Goal: Check status: Check status

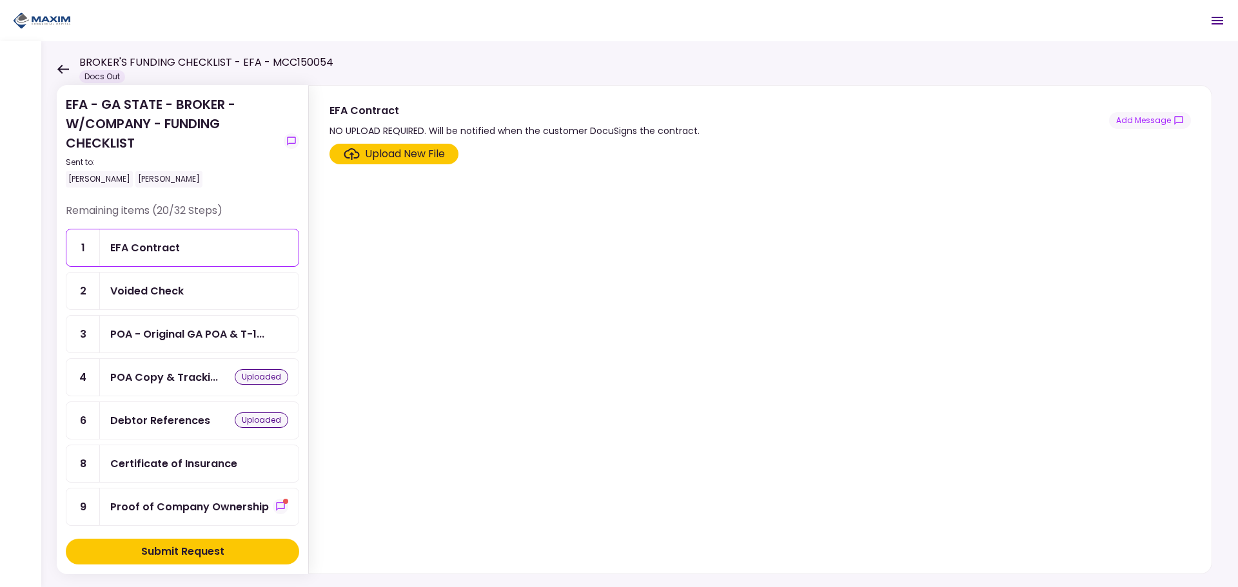
click at [141, 295] on div "Voided Check" at bounding box center [147, 291] width 74 height 16
click at [204, 348] on div "POA - Original GA POA & T-1..." at bounding box center [199, 334] width 199 height 37
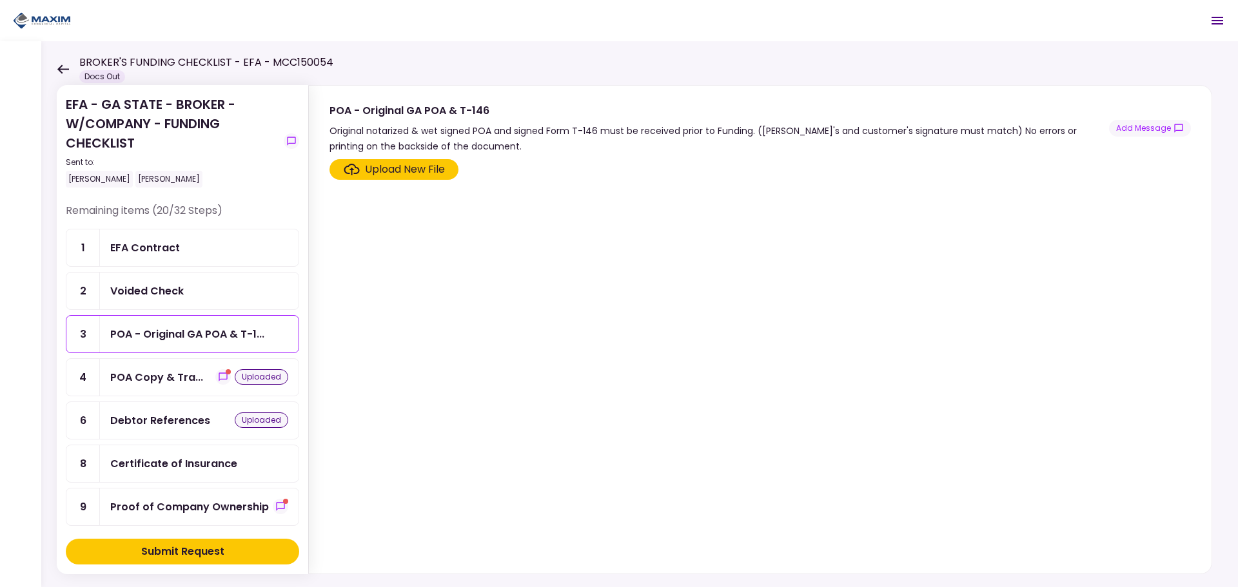
click at [159, 374] on div "POA Copy & Tra..." at bounding box center [156, 377] width 93 height 16
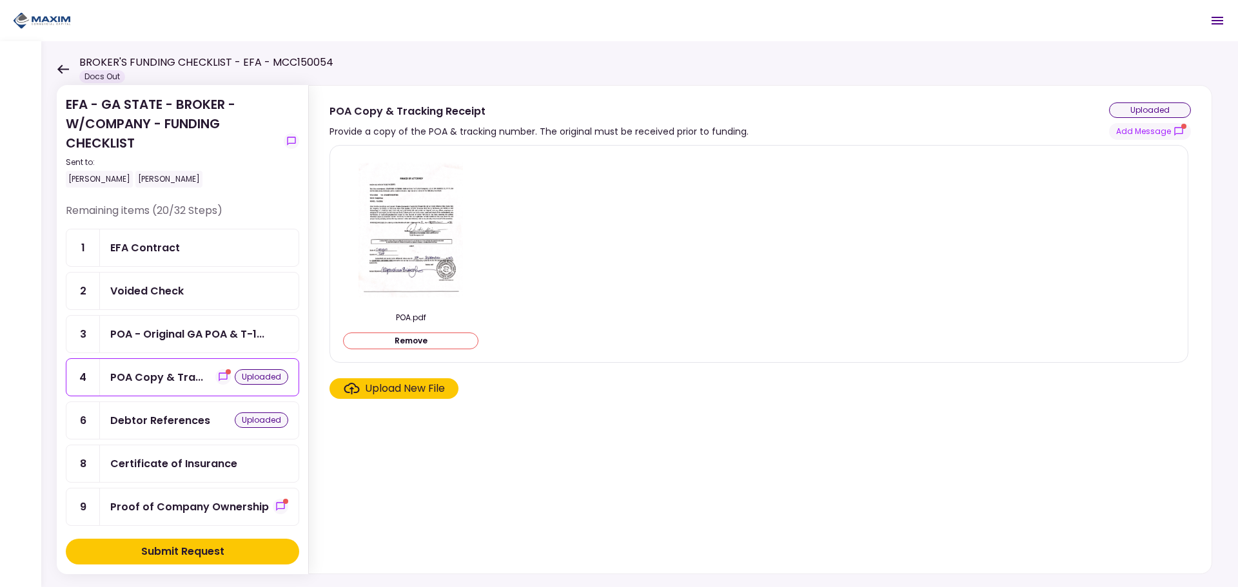
click at [179, 426] on div "Debtor References" at bounding box center [160, 421] width 100 height 16
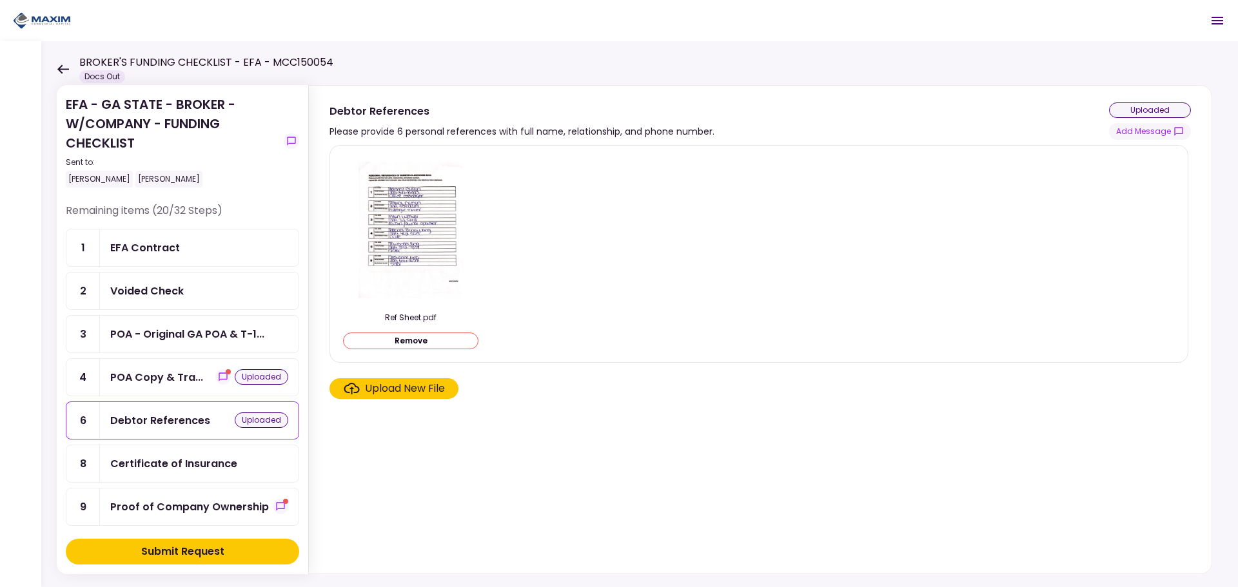
click at [166, 465] on div "Certificate of Insurance" at bounding box center [173, 464] width 127 height 16
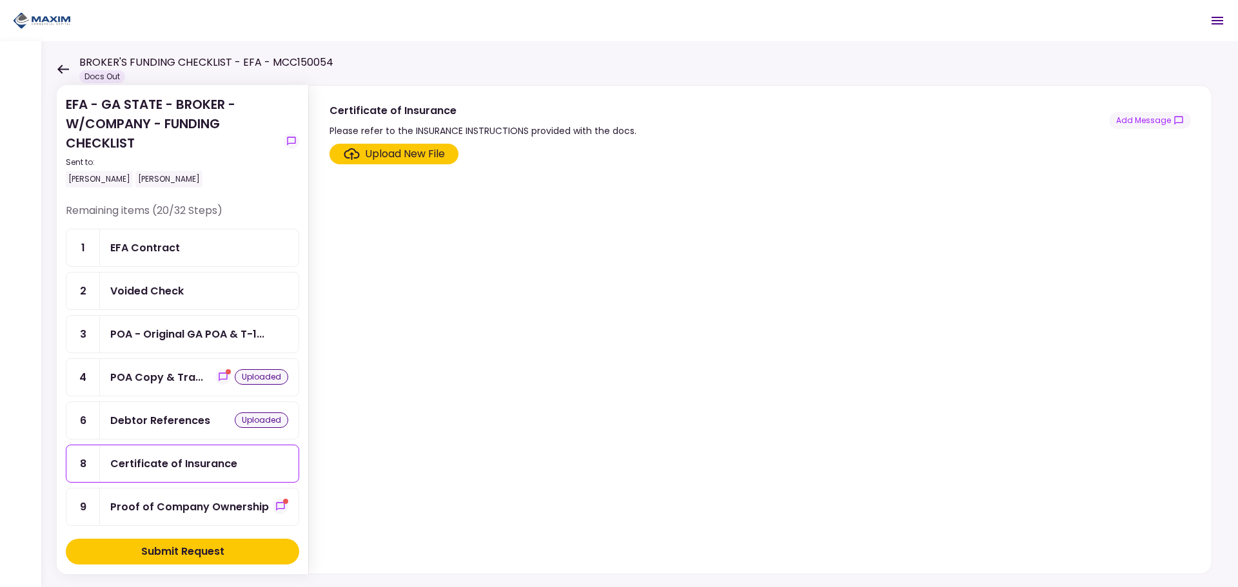
drag, startPoint x: 752, startPoint y: 298, endPoint x: 318, endPoint y: 38, distance: 506.3
click at [658, 297] on section "Upload New File" at bounding box center [759, 356] width 861 height 425
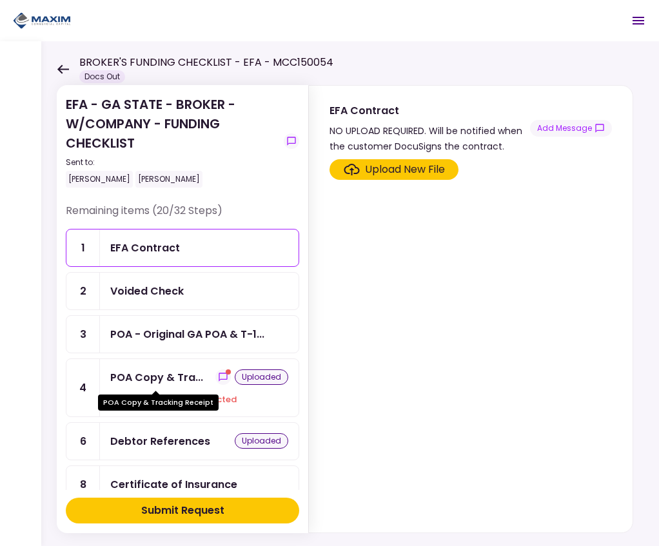
click at [194, 381] on div "POA Copy & Tra..." at bounding box center [156, 377] width 93 height 16
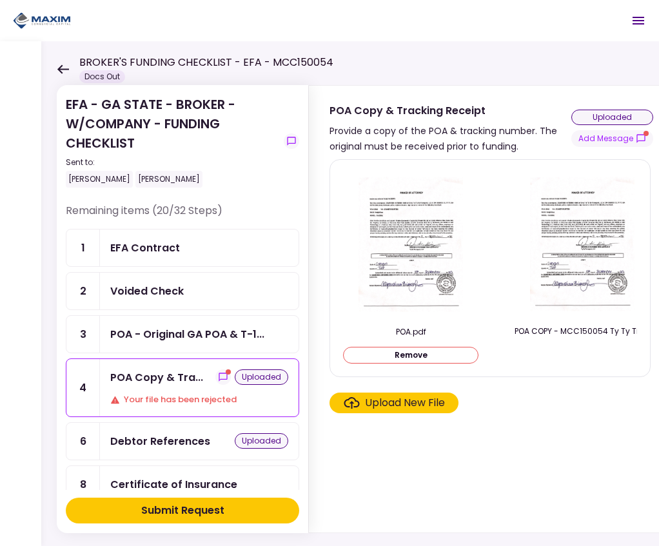
click at [437, 241] on img at bounding box center [410, 244] width 105 height 148
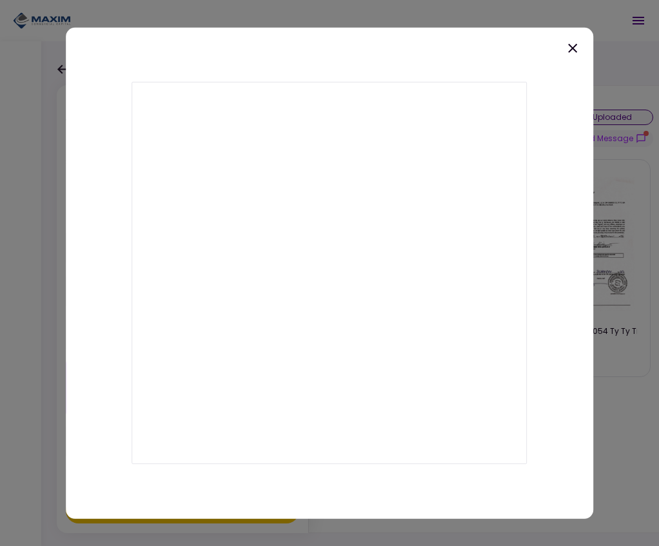
click at [568, 44] on icon at bounding box center [572, 47] width 15 height 15
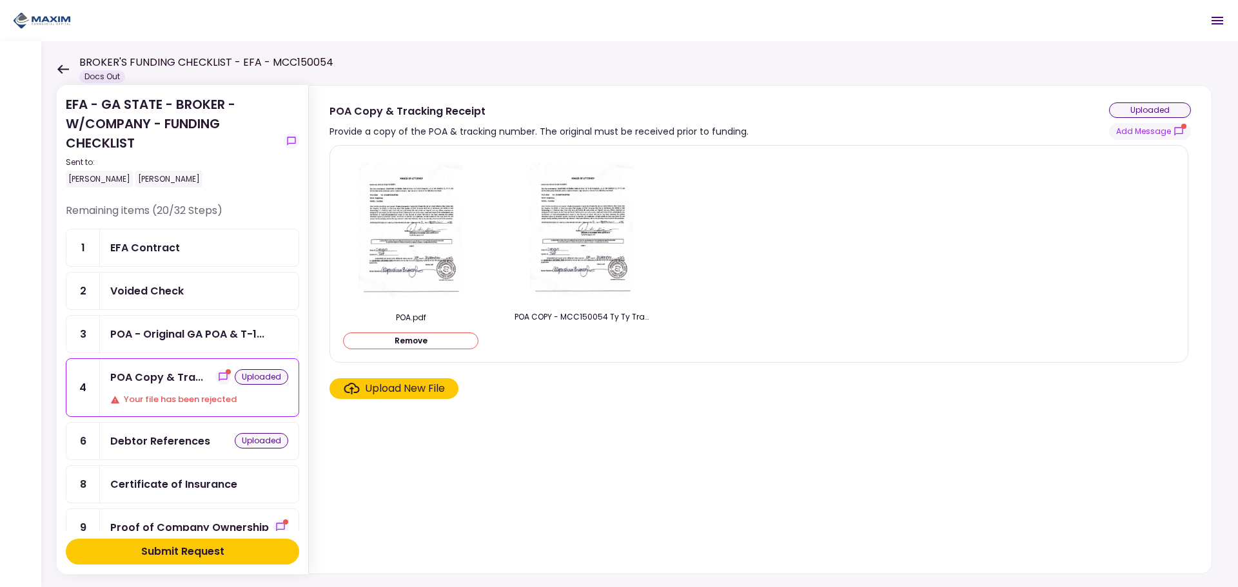
click at [597, 245] on img at bounding box center [582, 230] width 104 height 148
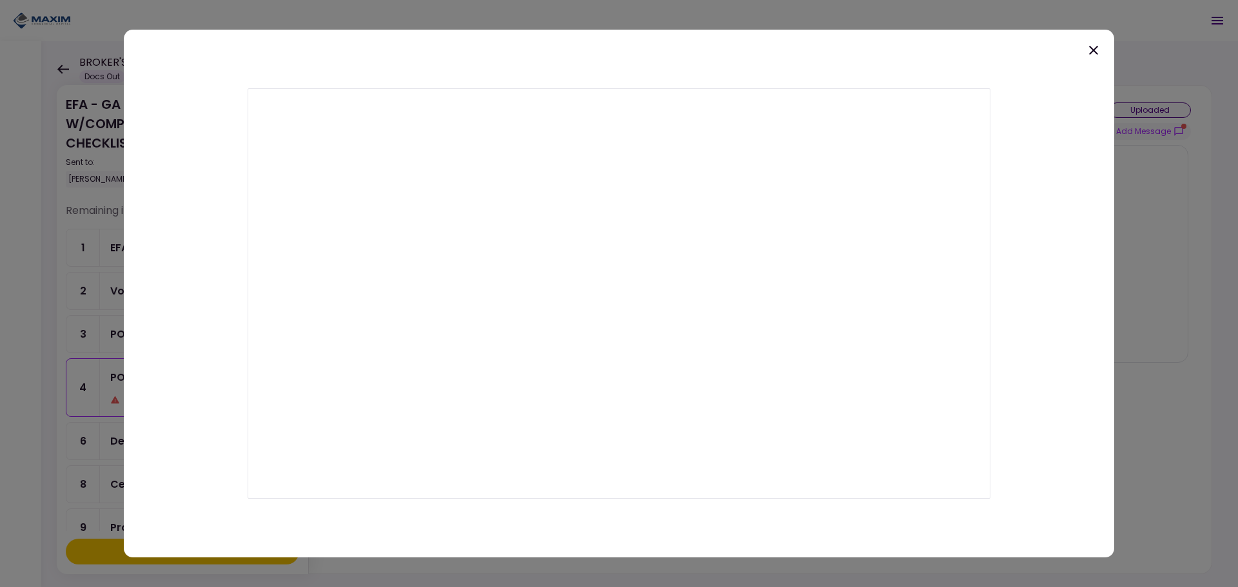
click at [658, 50] on icon at bounding box center [1093, 50] width 15 height 15
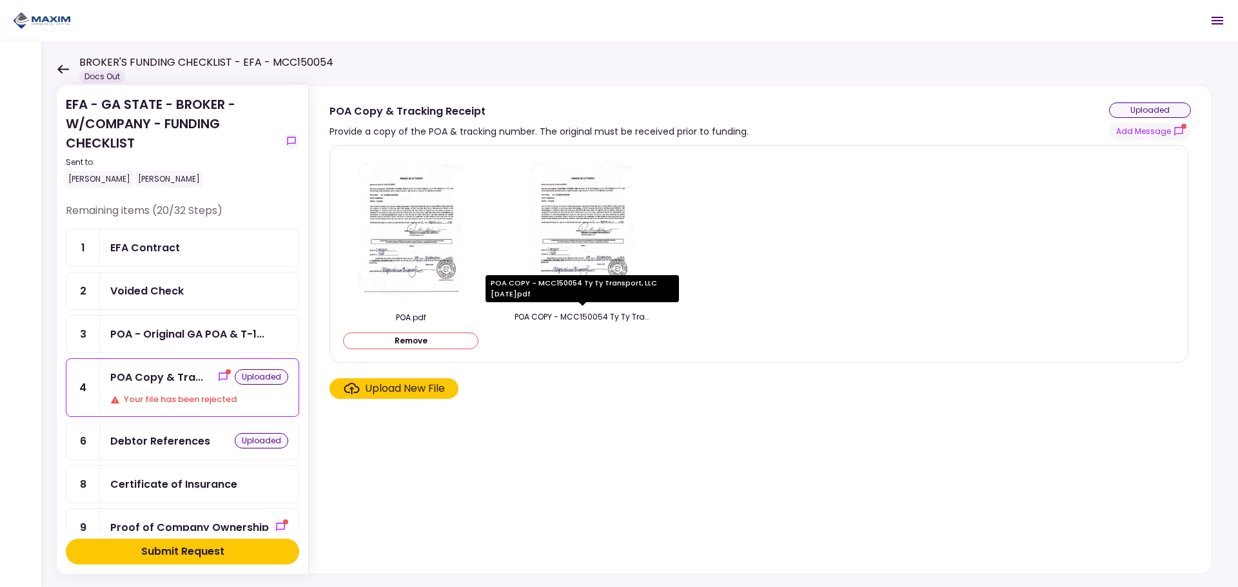
click at [602, 311] on div "POA COPY - MCC150054 Ty Ty Transport, LLC [DATE]pdf" at bounding box center [582, 317] width 135 height 12
click at [592, 255] on img at bounding box center [582, 230] width 104 height 148
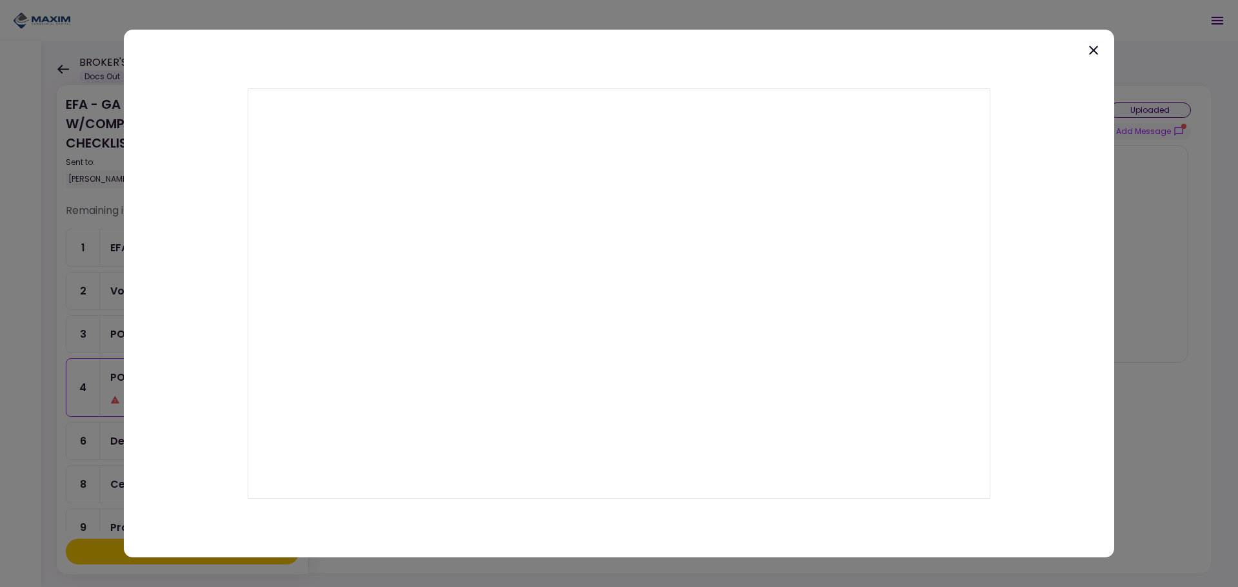
click at [658, 43] on icon at bounding box center [1093, 50] width 15 height 15
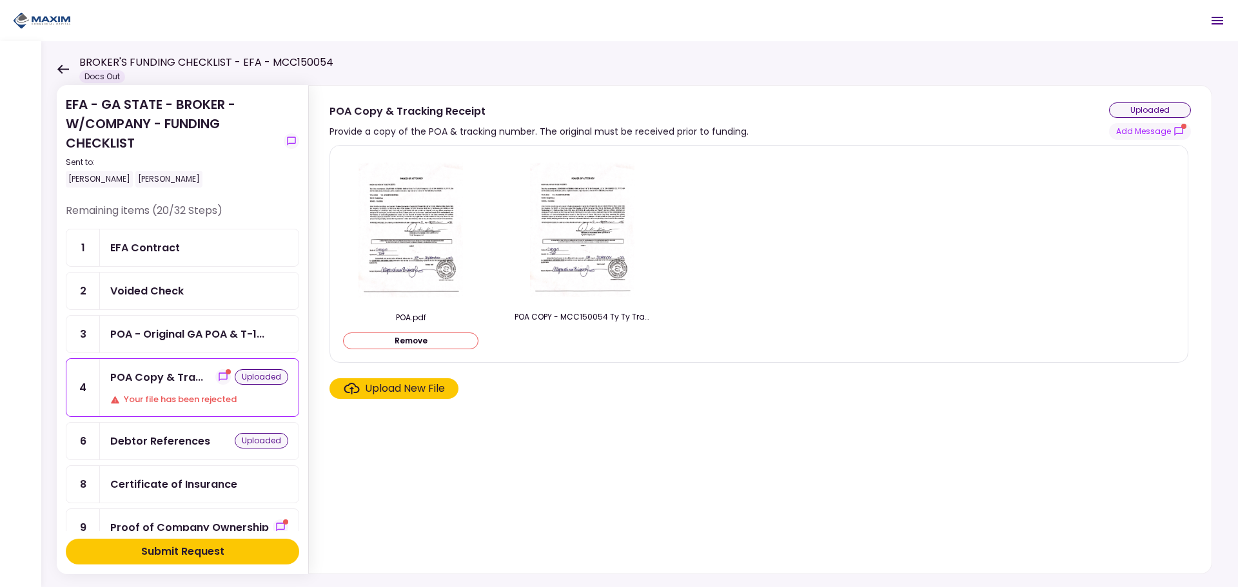
scroll to position [64, 0]
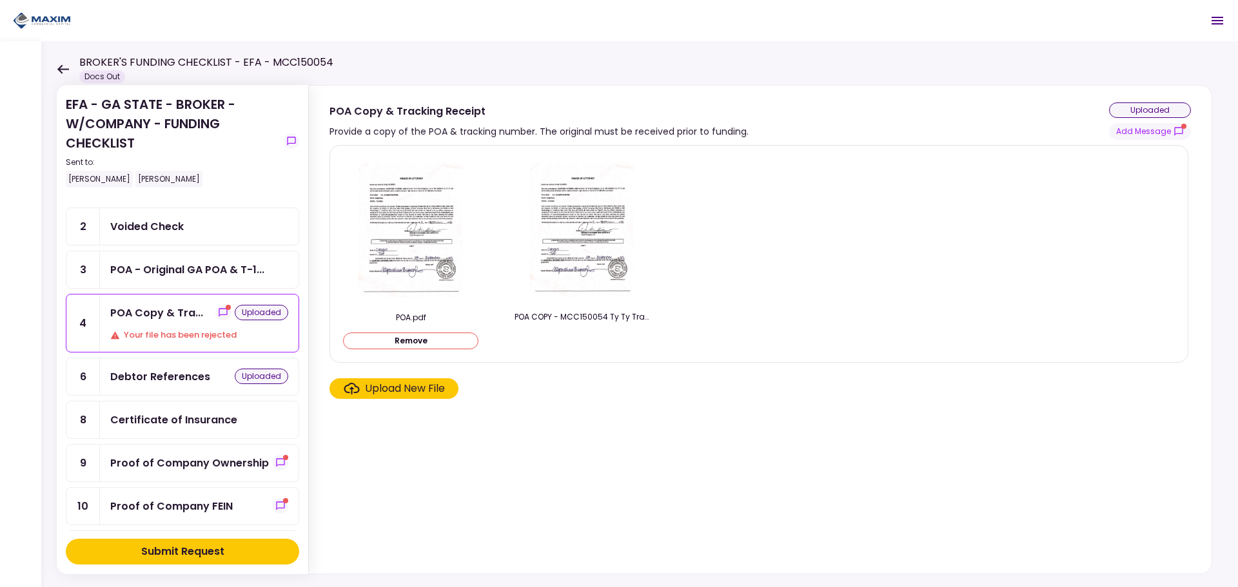
click at [198, 469] on div "Proof of Company Ownership" at bounding box center [189, 463] width 159 height 16
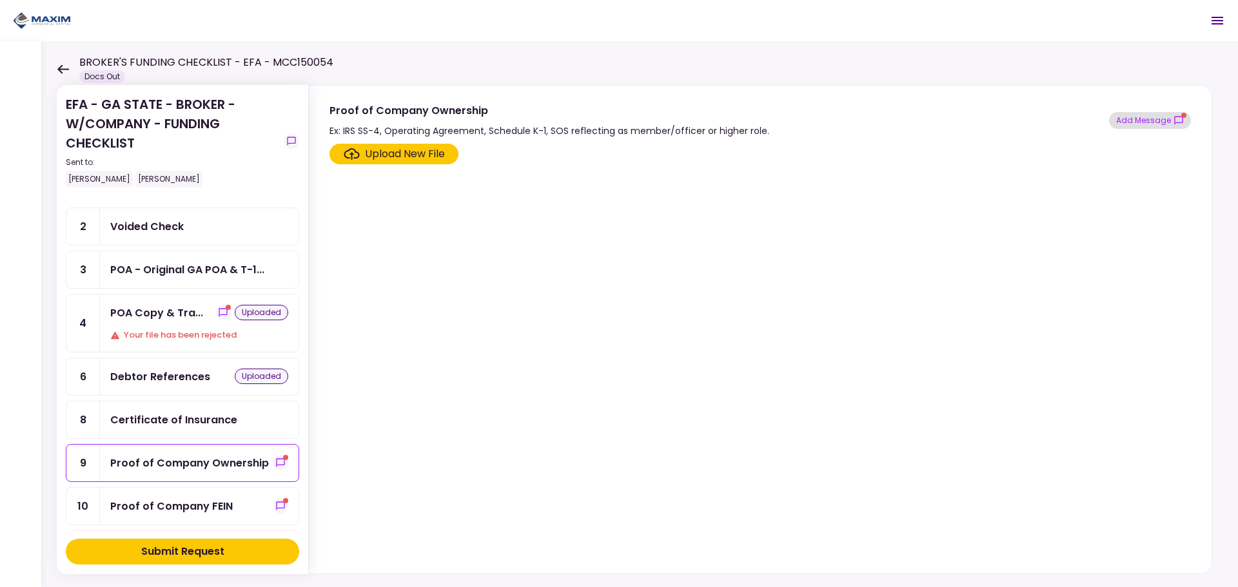
click at [658, 119] on icon "show-messages" at bounding box center [1179, 120] width 10 height 10
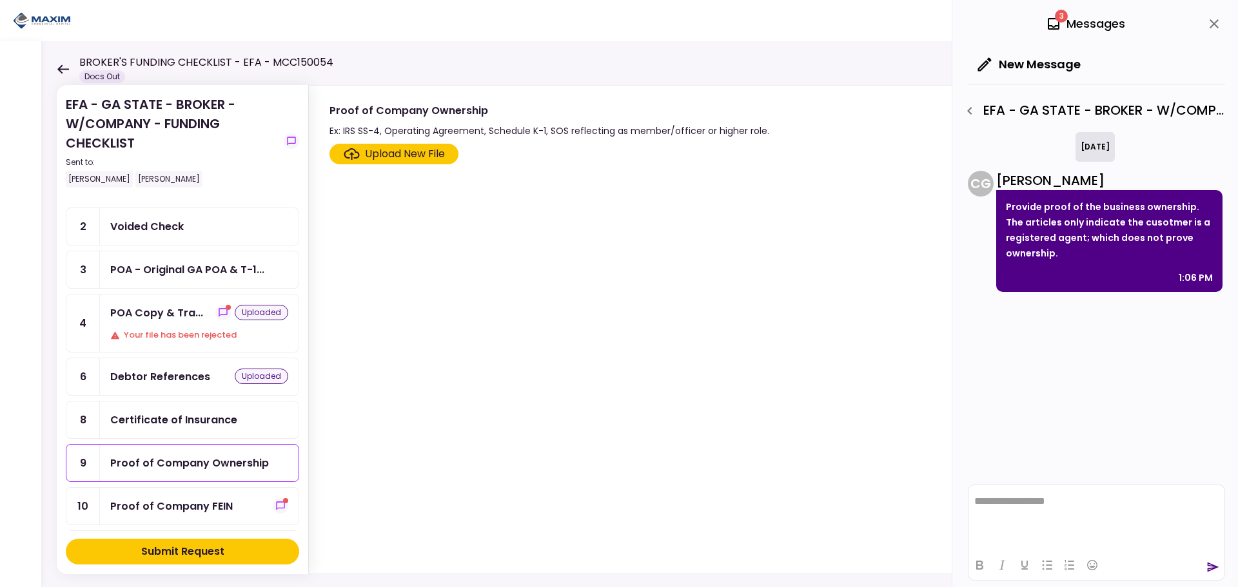
click at [203, 502] on div "Proof of Company FEIN" at bounding box center [171, 506] width 123 height 16
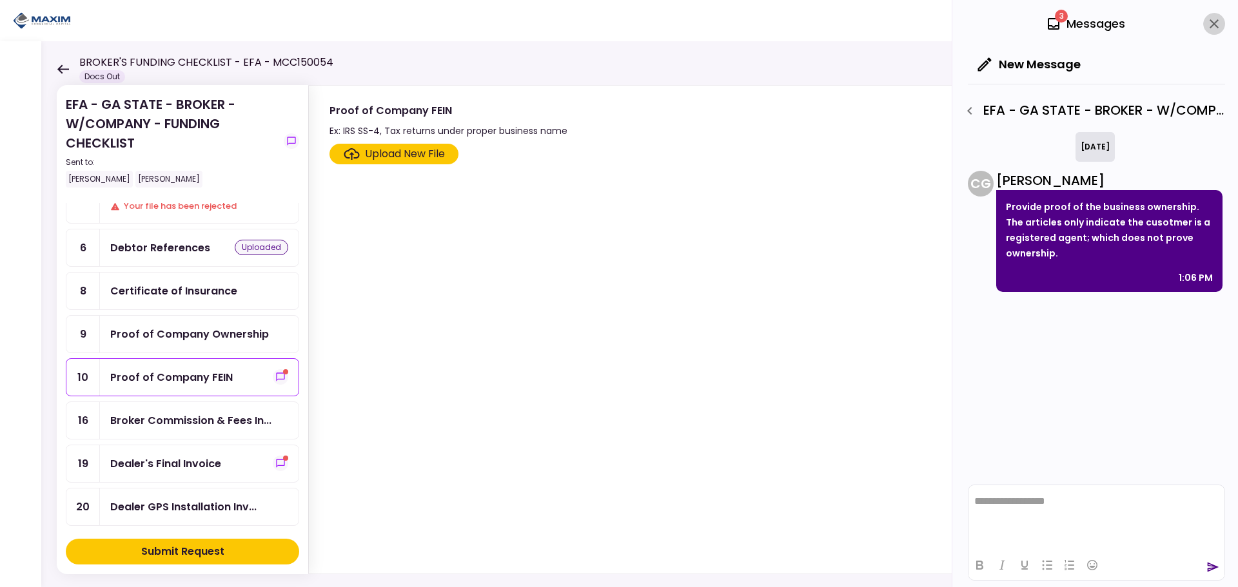
click at [658, 27] on icon "close" at bounding box center [1214, 23] width 9 height 9
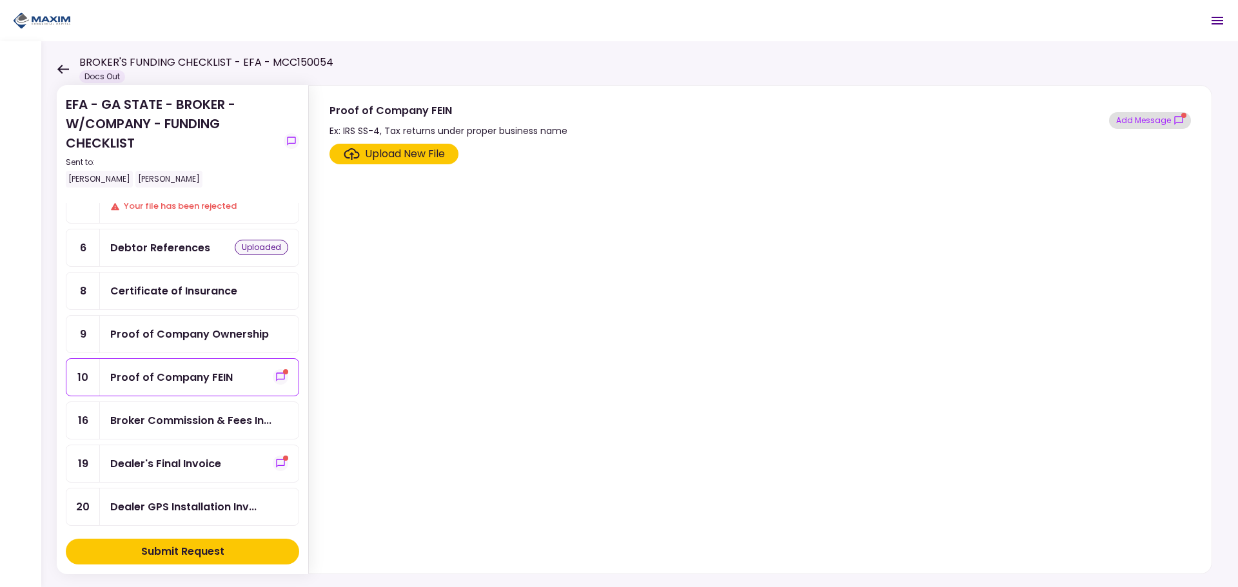
click at [658, 117] on button "Add Message" at bounding box center [1150, 120] width 82 height 17
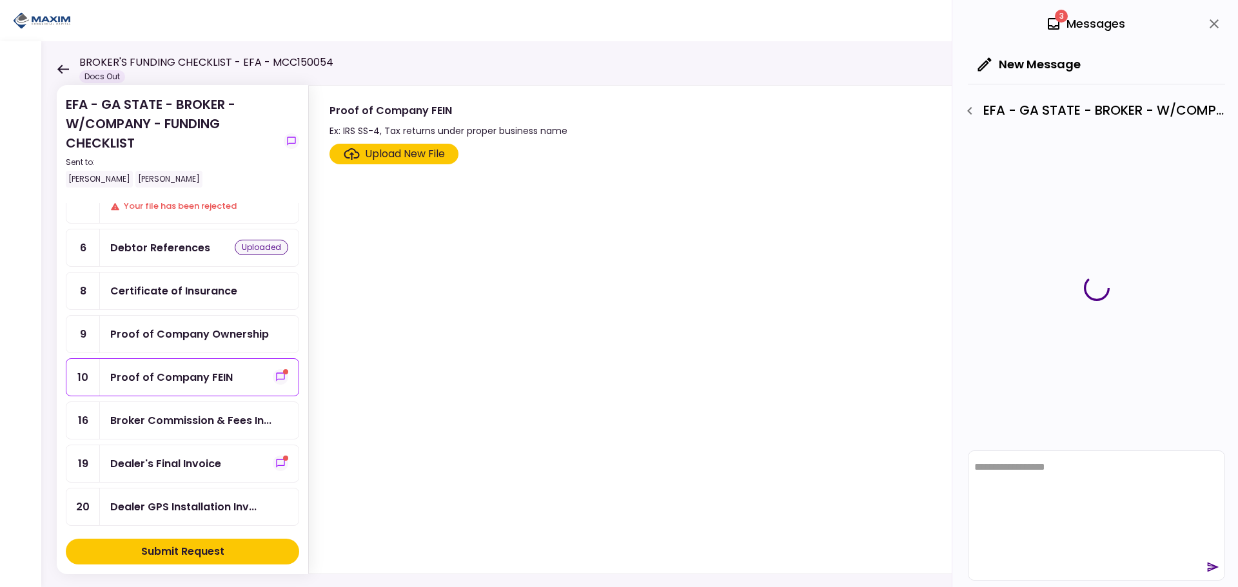
scroll to position [0, 0]
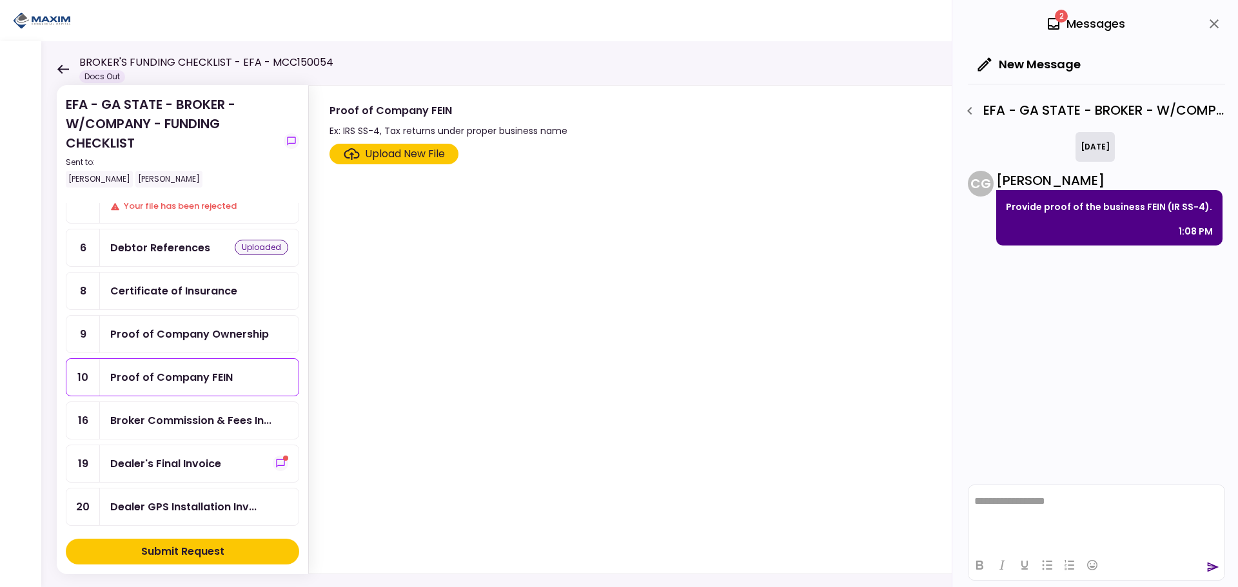
click at [496, 413] on section "Upload New File" at bounding box center [759, 356] width 861 height 425
click at [658, 15] on button "close" at bounding box center [1214, 24] width 22 height 22
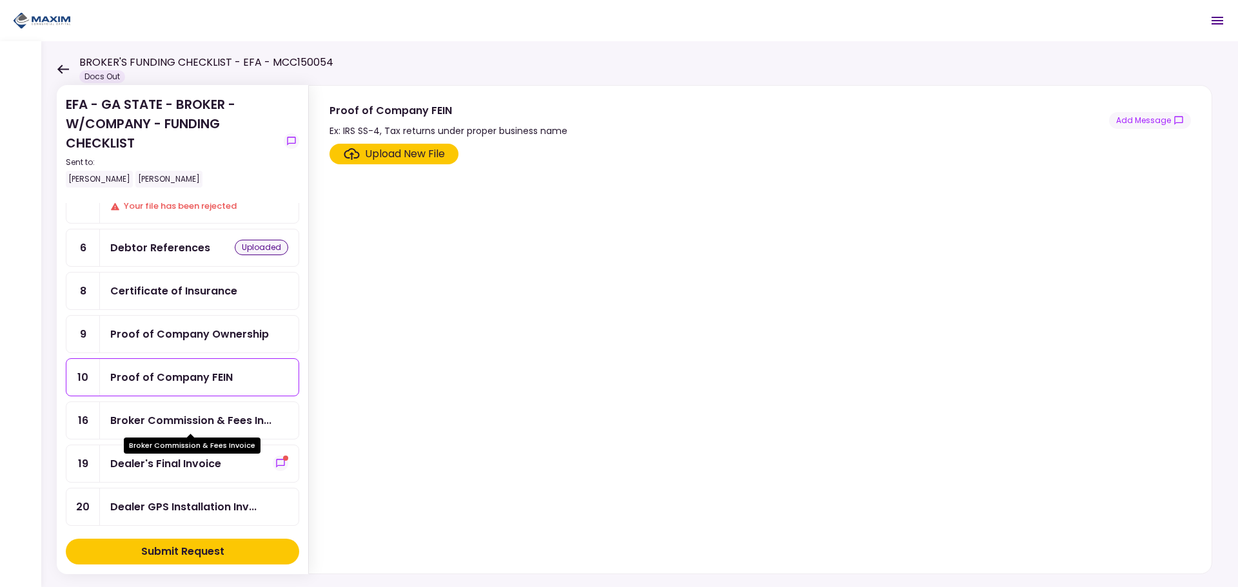
click at [212, 423] on div "Broker Commission & Fees In..." at bounding box center [190, 421] width 161 height 16
click at [209, 423] on div "Broker Commission & Fees In..." at bounding box center [190, 421] width 161 height 16
